Goal: Complete application form

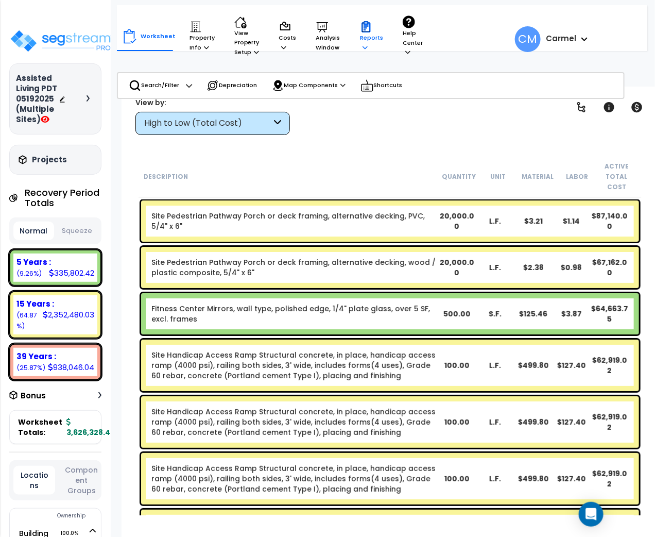
click at [378, 31] on p "Reports" at bounding box center [371, 36] width 23 height 31
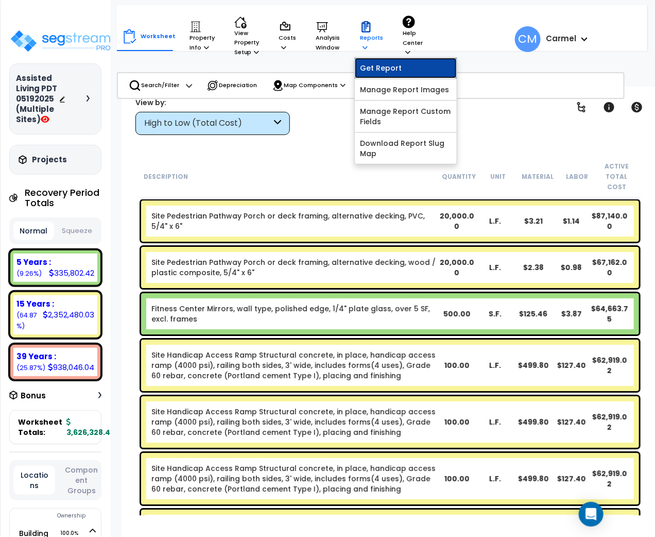
click at [370, 62] on link "Get Report" at bounding box center [406, 68] width 102 height 21
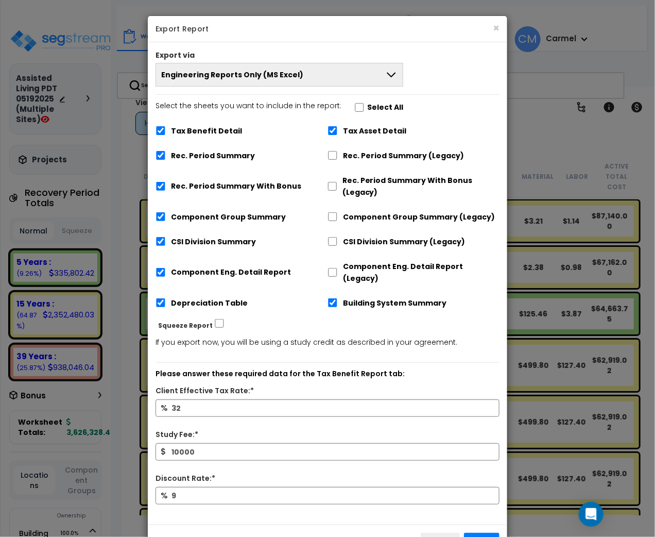
click at [327, 84] on button "Engineering Reports Only (MS Excel)" at bounding box center [280, 75] width 248 height 24
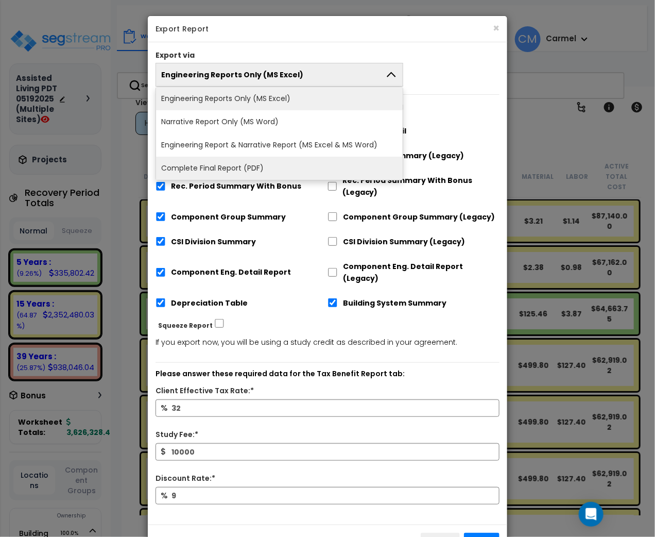
click at [297, 165] on li "Complete Final Report (PDF)" at bounding box center [279, 168] width 247 height 23
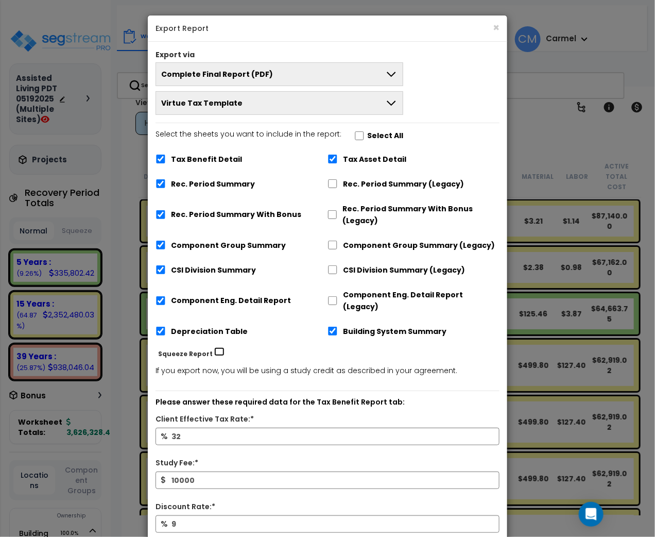
click at [214, 347] on input "Squeeze Report" at bounding box center [219, 351] width 10 height 9
checkbox input "true"
click at [354, 131] on input "Select the sheets you want to include in the report: Select All" at bounding box center [359, 135] width 10 height 9
checkbox input "false"
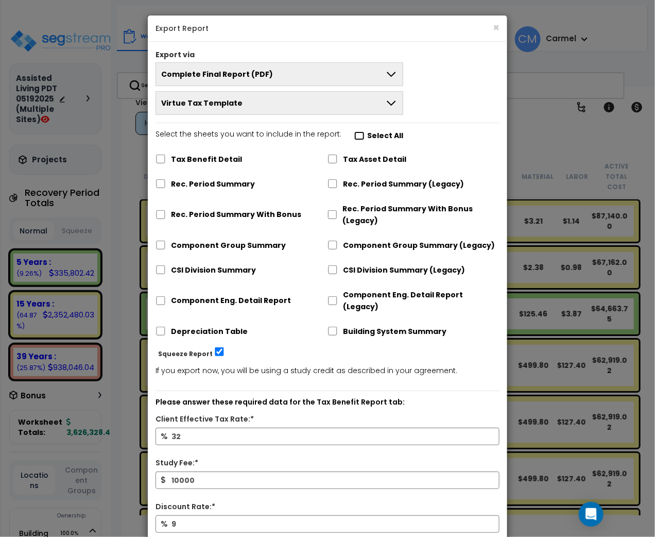
checkbox input "false"
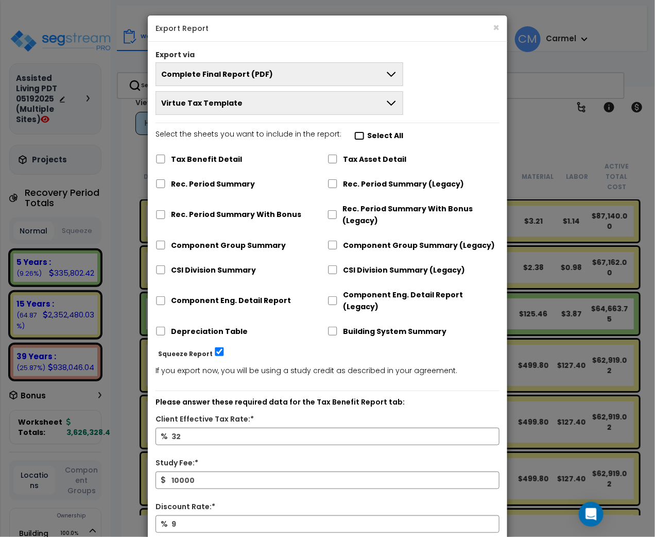
checkbox input "false"
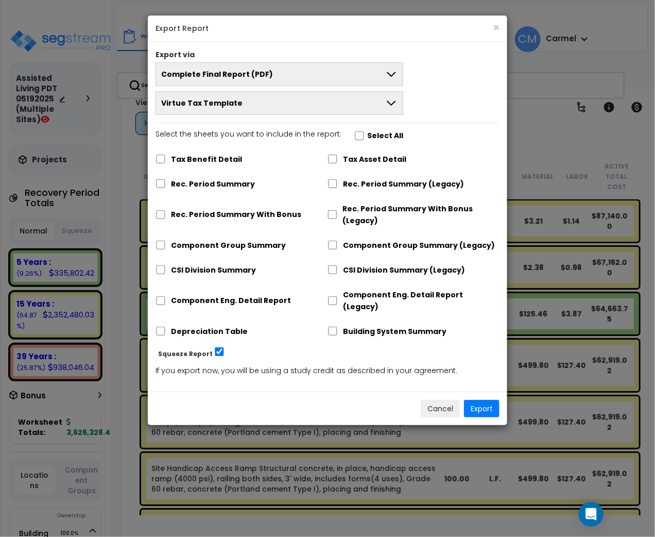
click at [229, 158] on label "Tax Benefit Detail" at bounding box center [206, 160] width 71 height 12
click at [166, 158] on input "Tax Benefit Detail" at bounding box center [161, 159] width 10 height 9
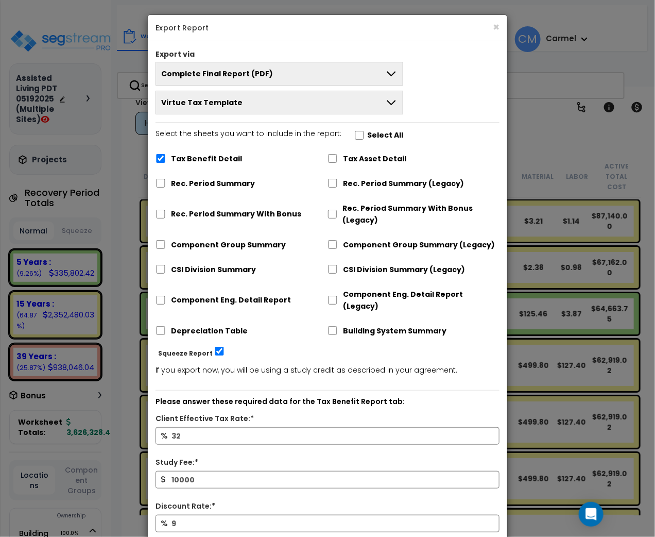
click at [349, 166] on div "Tax Benefit Detail Tax Asset Detail Rec. Period Summary Rec. Period Summary (Le…" at bounding box center [328, 246] width 344 height 197
click at [202, 154] on label "Tax Benefit Detail" at bounding box center [206, 159] width 71 height 12
click at [166, 154] on input "Tax Benefit Detail" at bounding box center [161, 158] width 10 height 9
checkbox input "false"
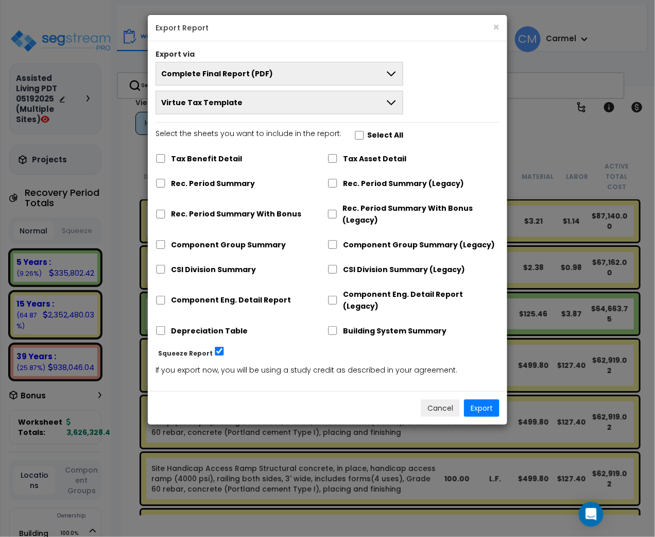
click at [360, 149] on div "Tax Asset Detail" at bounding box center [414, 158] width 172 height 20
click at [343, 160] on label "Tax Asset Detail" at bounding box center [374, 159] width 63 height 12
click at [338, 160] on input "Tax Asset Detail" at bounding box center [333, 158] width 10 height 9
checkbox input "true"
click at [239, 181] on label "Rec. Period Summary" at bounding box center [213, 184] width 84 height 12
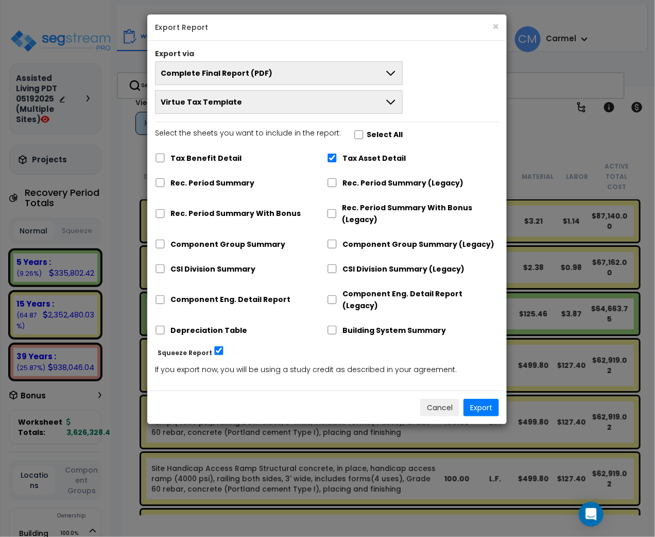
click at [189, 183] on label "Rec. Period Summary" at bounding box center [213, 183] width 84 height 12
click at [165, 183] on input "Rec. Period Summary" at bounding box center [160, 182] width 10 height 9
checkbox input "true"
click at [479, 399] on button "Export" at bounding box center [482, 408] width 36 height 18
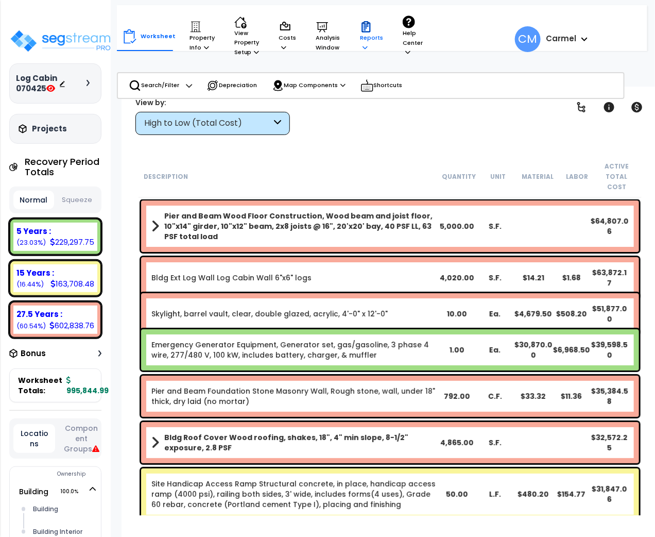
click at [380, 38] on p "Reports" at bounding box center [371, 36] width 23 height 31
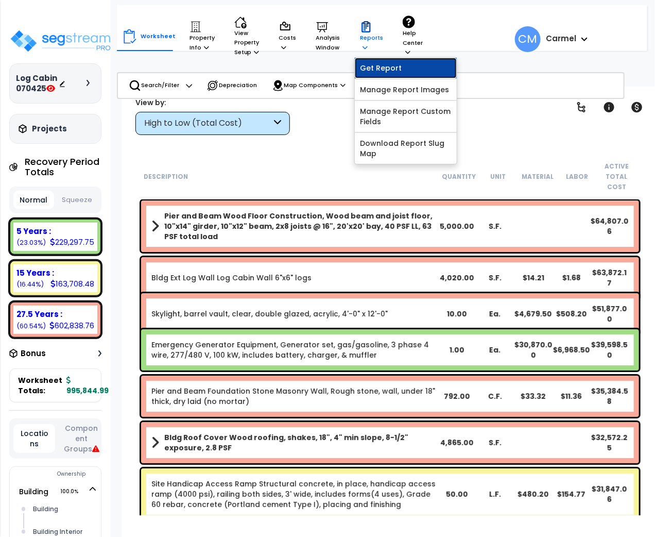
click at [396, 72] on link "Get Report" at bounding box center [406, 68] width 102 height 21
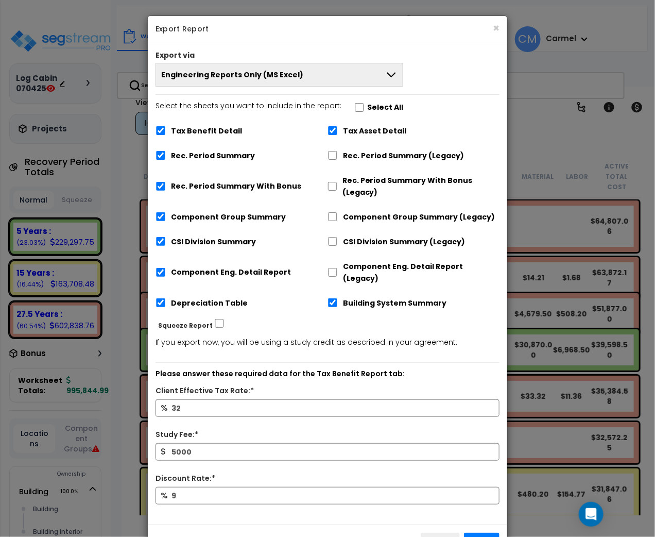
click at [390, 74] on icon at bounding box center [391, 74] width 9 height 5
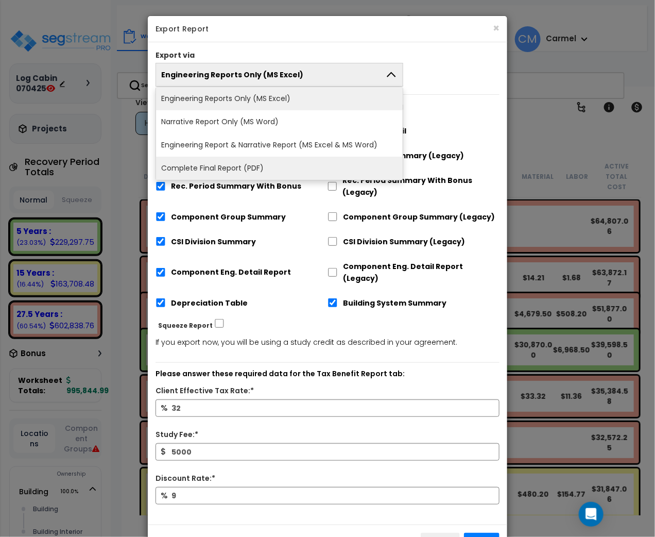
click at [285, 166] on li "Complete Final Report (PDF)" at bounding box center [279, 168] width 247 height 23
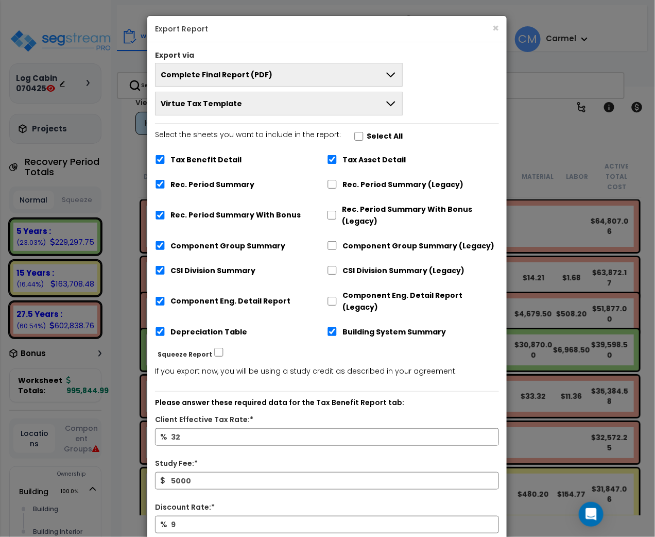
click at [376, 137] on label "Select All" at bounding box center [385, 136] width 36 height 12
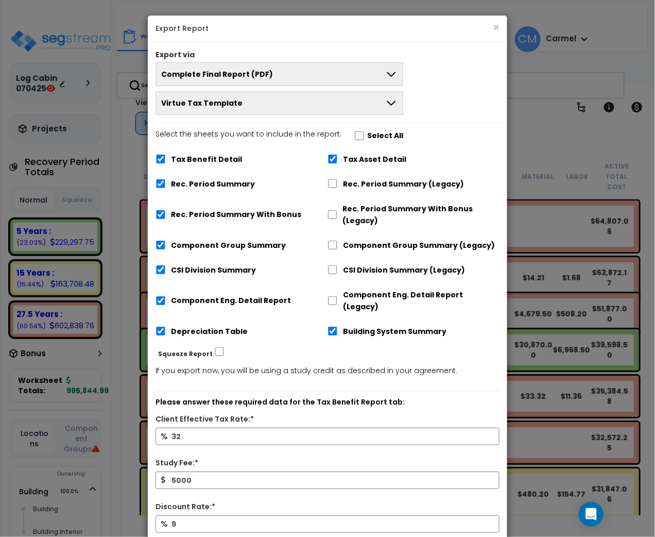
click at [376, 137] on label "Select All" at bounding box center [385, 136] width 36 height 12
click at [365, 137] on input "Select the sheets you want to include in the report: Select All" at bounding box center [359, 135] width 10 height 9
click at [376, 137] on label "Select All" at bounding box center [385, 136] width 36 height 12
click at [372, 137] on label "Select All" at bounding box center [385, 135] width 36 height 12
click at [365, 137] on input "Select the sheets you want to include in the report: Select All" at bounding box center [359, 135] width 10 height 9
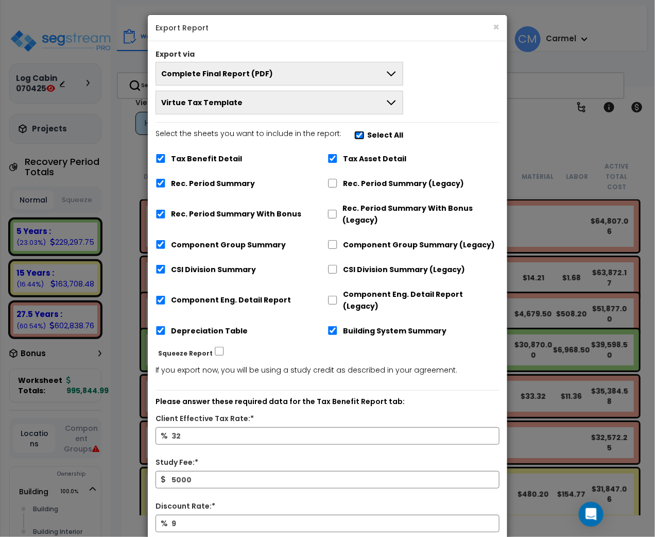
checkbox input "false"
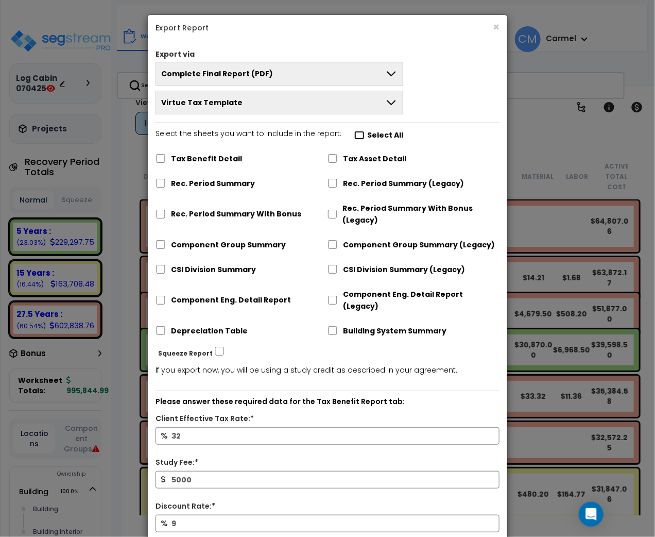
checkbox input "false"
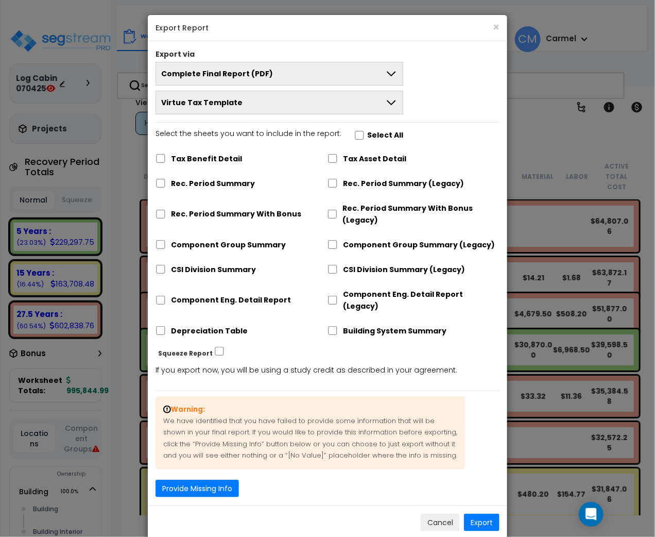
click at [363, 154] on label "Tax Asset Detail" at bounding box center [374, 159] width 63 height 12
click at [338, 154] on input "Tax Asset Detail" at bounding box center [333, 158] width 10 height 9
checkbox input "true"
click at [488, 514] on button "Export" at bounding box center [482, 523] width 36 height 18
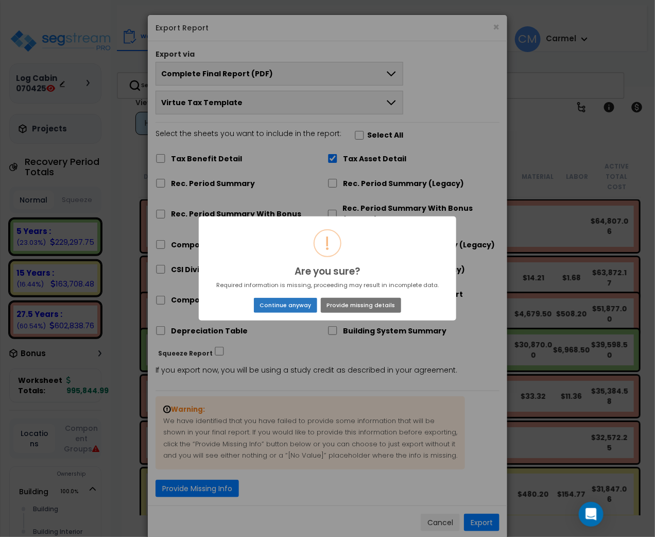
click at [300, 307] on button "Continue anyway" at bounding box center [285, 305] width 63 height 14
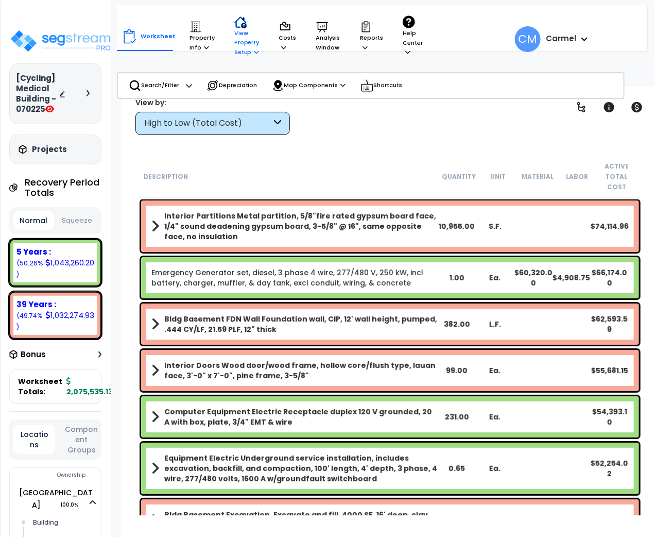
click at [215, 42] on p "View Property Setup" at bounding box center [202, 36] width 25 height 31
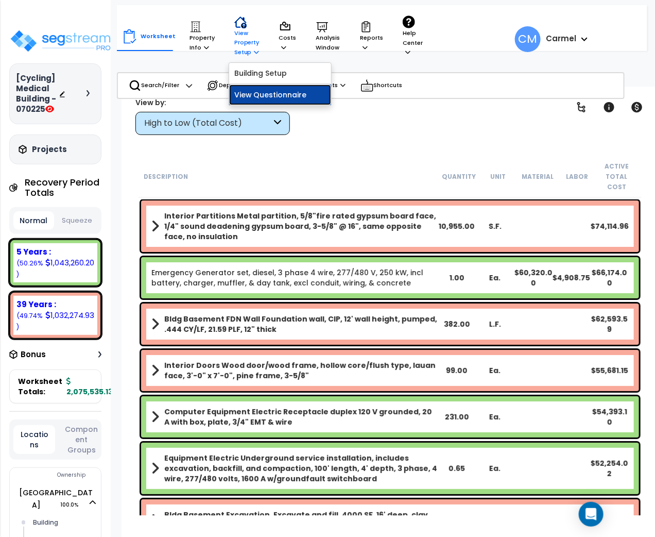
click at [253, 90] on link "View Questionnaire" at bounding box center [280, 94] width 102 height 21
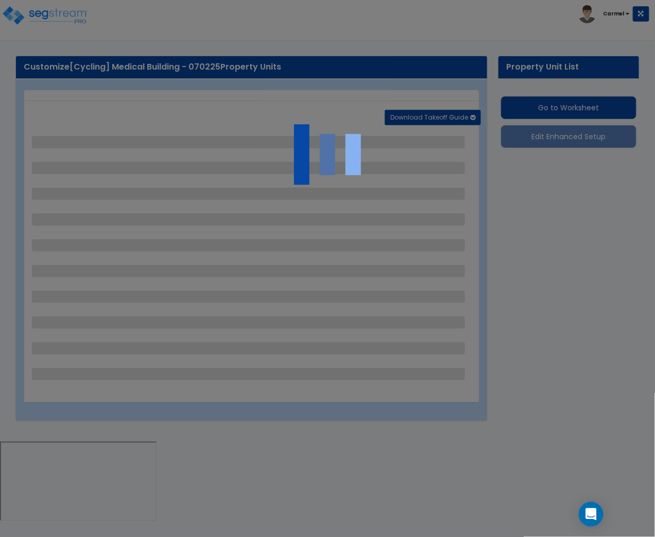
select select "3"
select select "5"
select select "1"
select select "5"
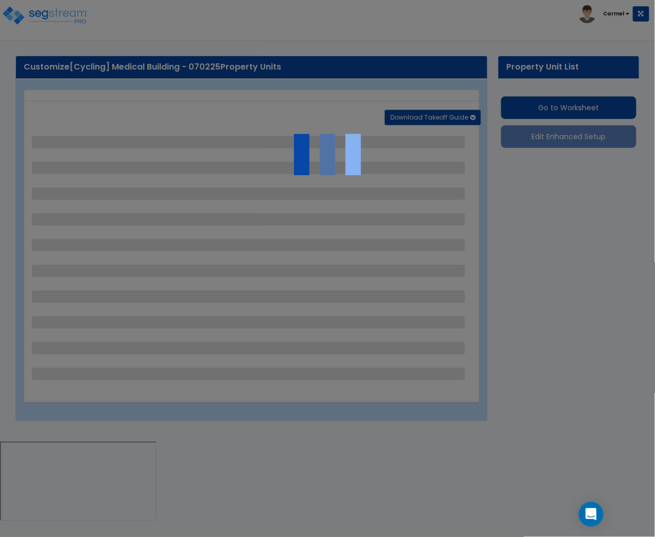
select select "2"
select select "1"
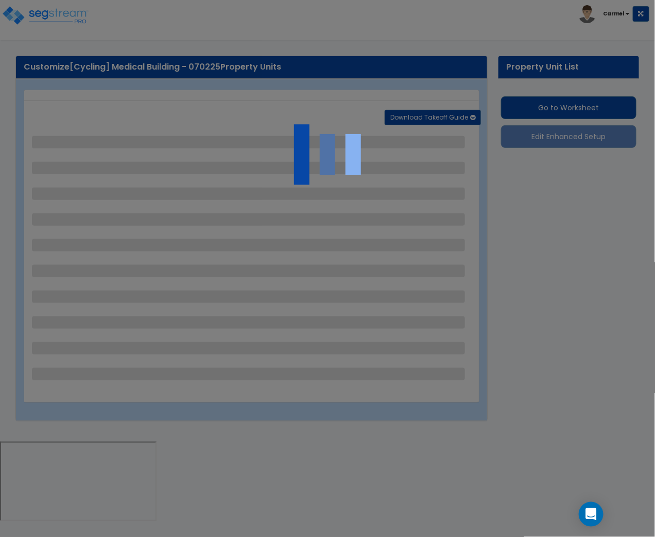
select select "3"
select select "1"
select select "2"
select select "1"
select select "10"
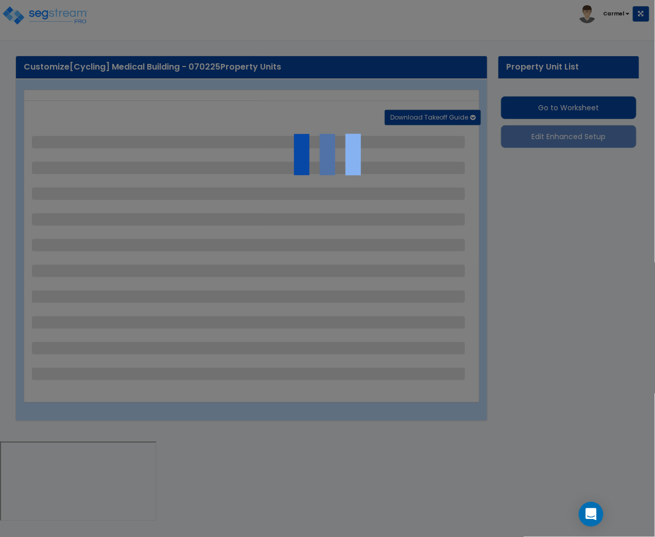
select select "4"
select select "2"
select select "1"
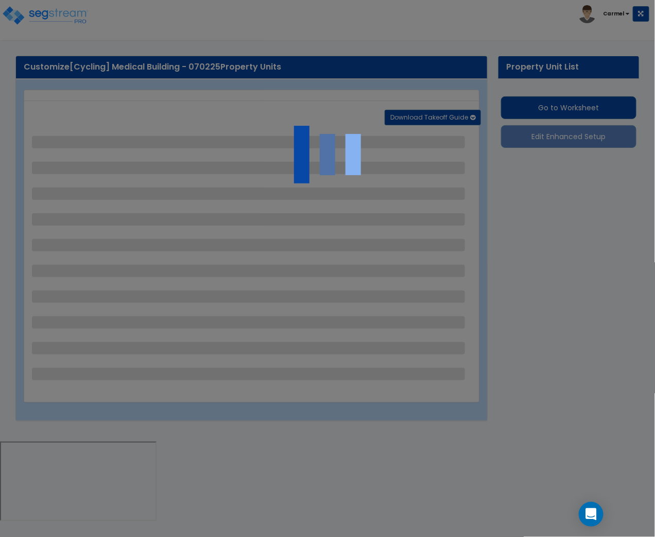
select select "3"
select select "2"
select select "1"
select select "3"
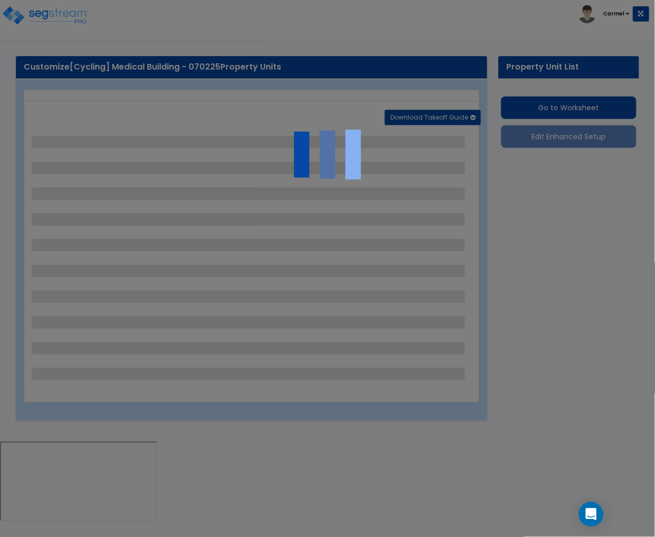
select select "2"
select select "4"
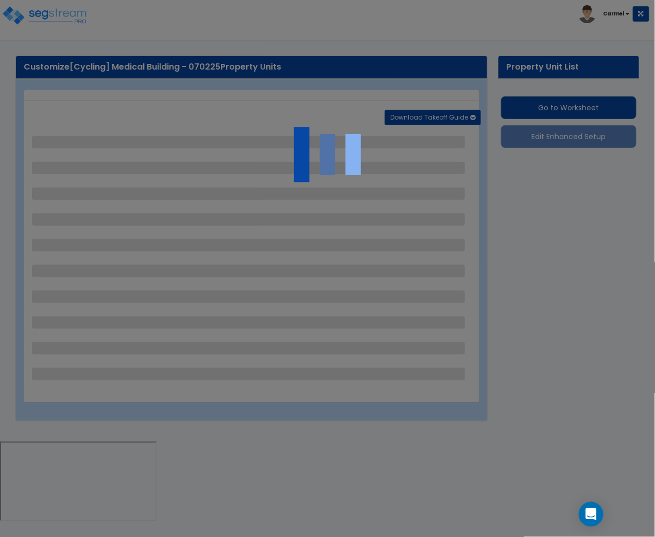
select select "1"
select select "2"
select select "1"
select select "2"
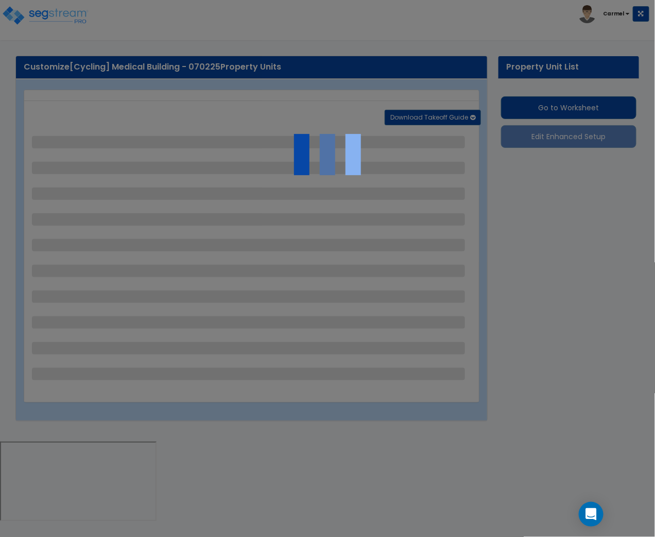
select select "2"
select select "1"
select select "2"
select select "1"
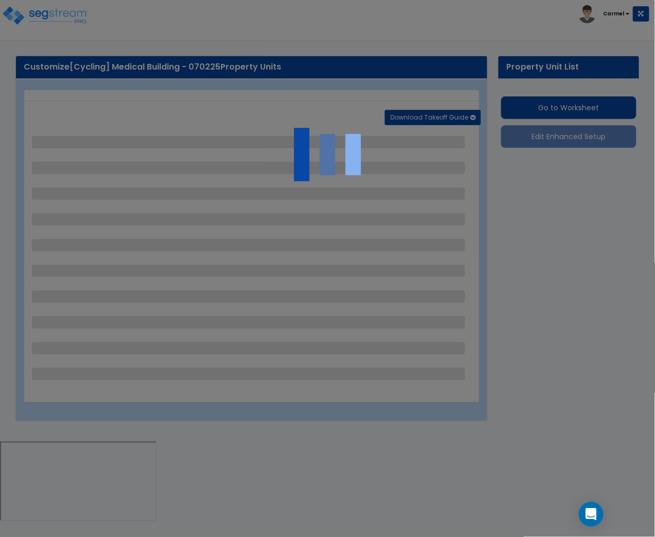
select select "4"
select select "7"
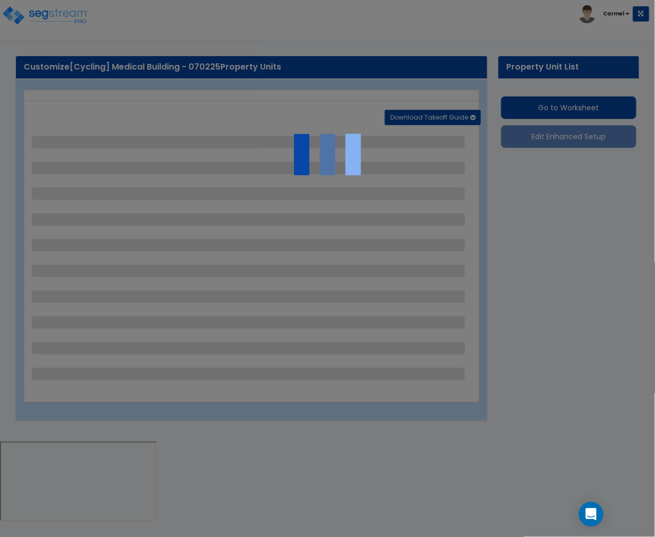
select select "7"
select select "4"
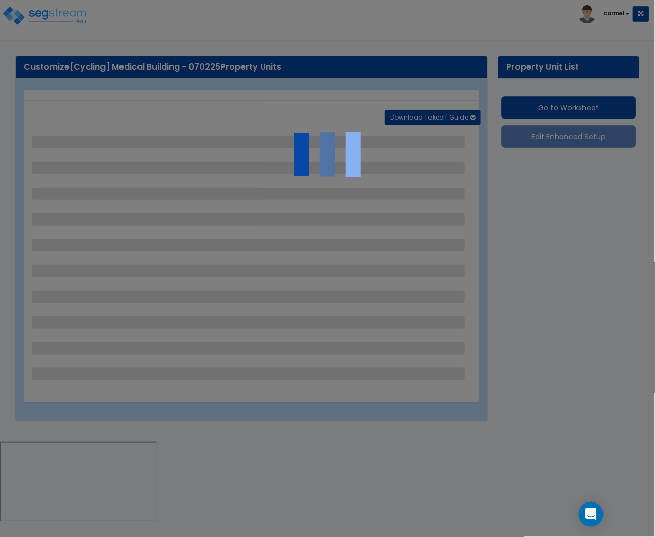
select select "4"
select select "1"
select select "4"
select select "5"
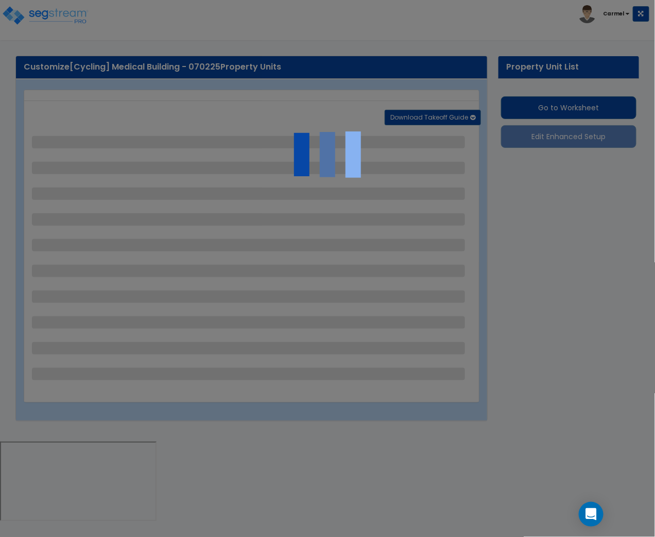
select select "2"
select select "1"
select select "2"
select select "1"
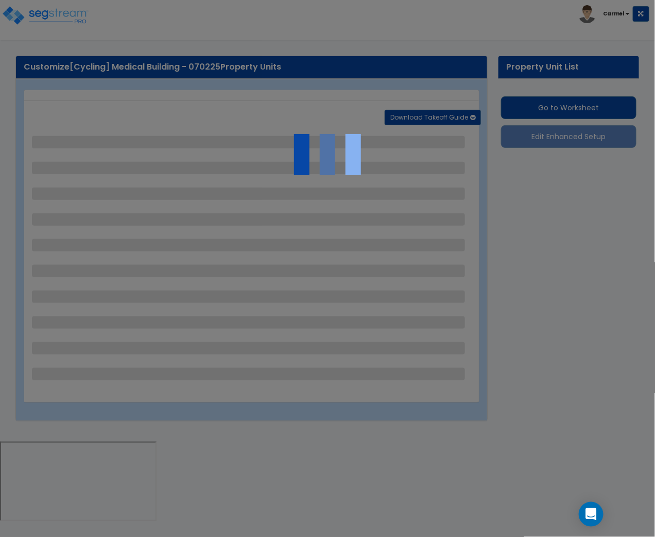
select select "1"
select select "3"
select select "2"
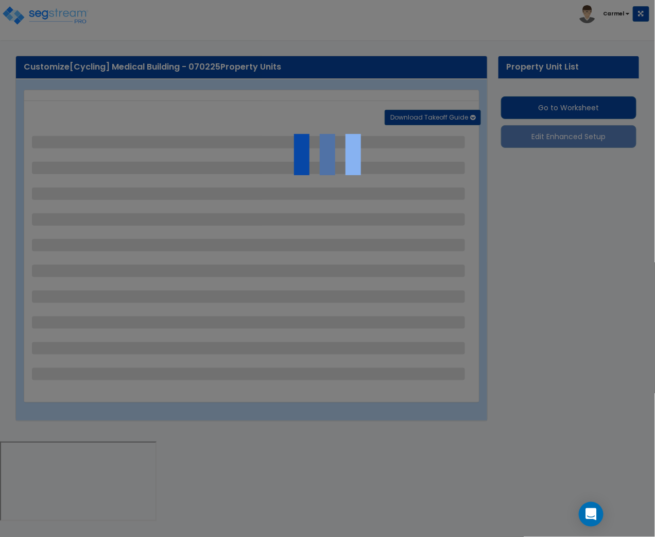
select select "2"
select select "1"
select select "3"
select select "1"
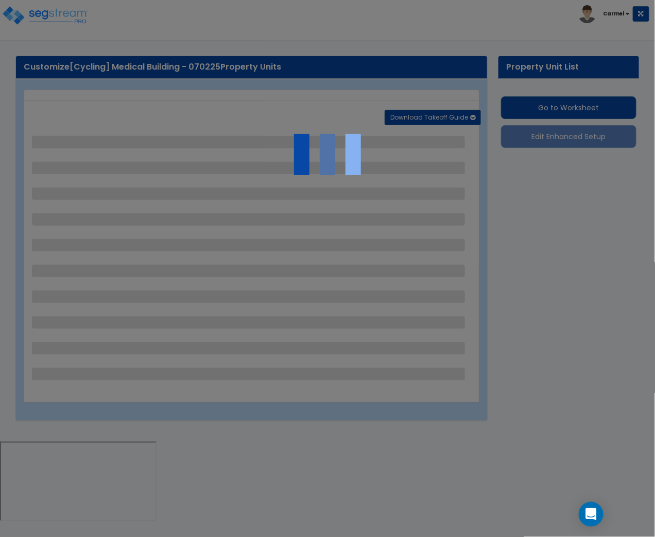
select select "6"
select select "2"
select select "1"
select select "5"
select select "4"
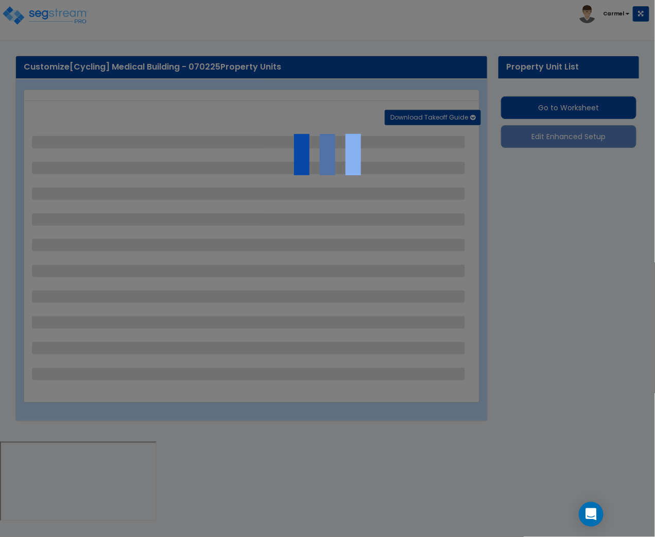
select select "2"
select select "1"
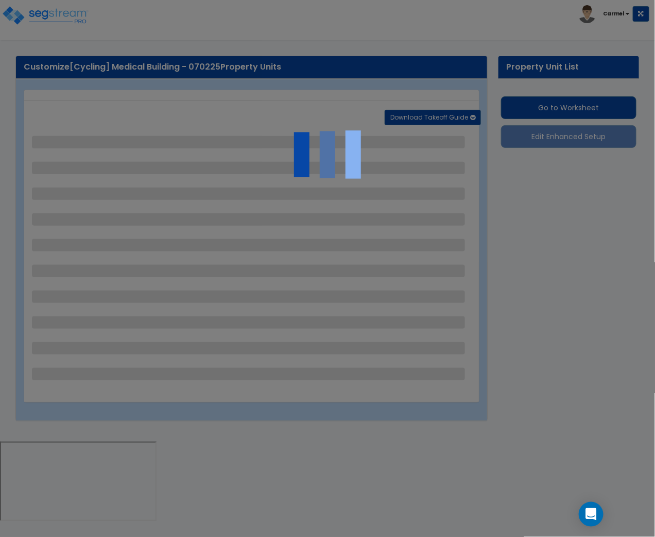
select select "3"
select select "4"
select select "2"
select select "3"
select select "2"
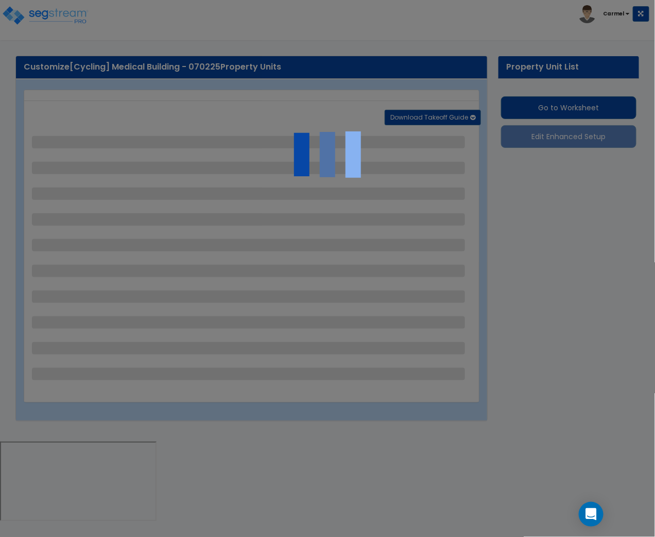
select select "3"
select select "2"
select select "7"
select select "9"
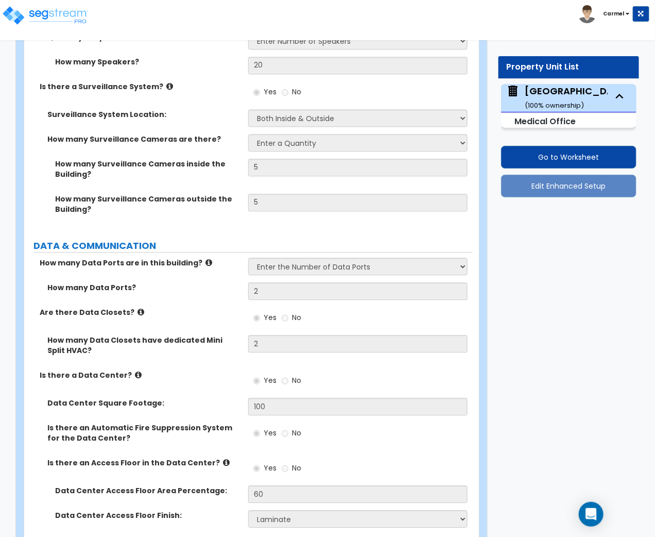
scroll to position [11178, 0]
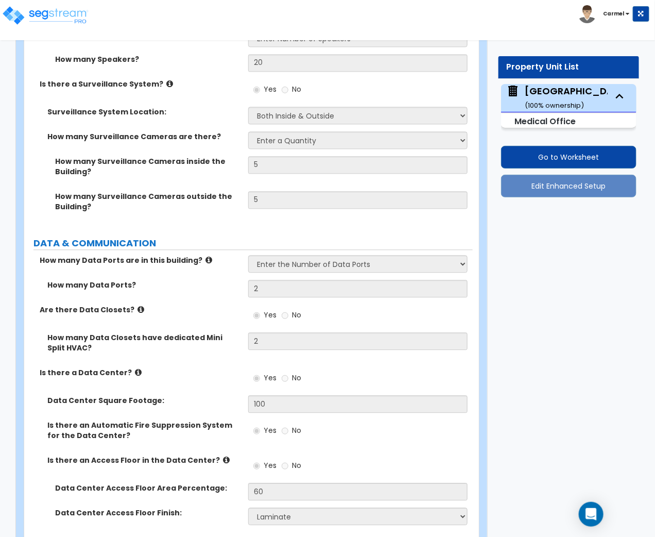
radio input "true"
